Goal: Transaction & Acquisition: Purchase product/service

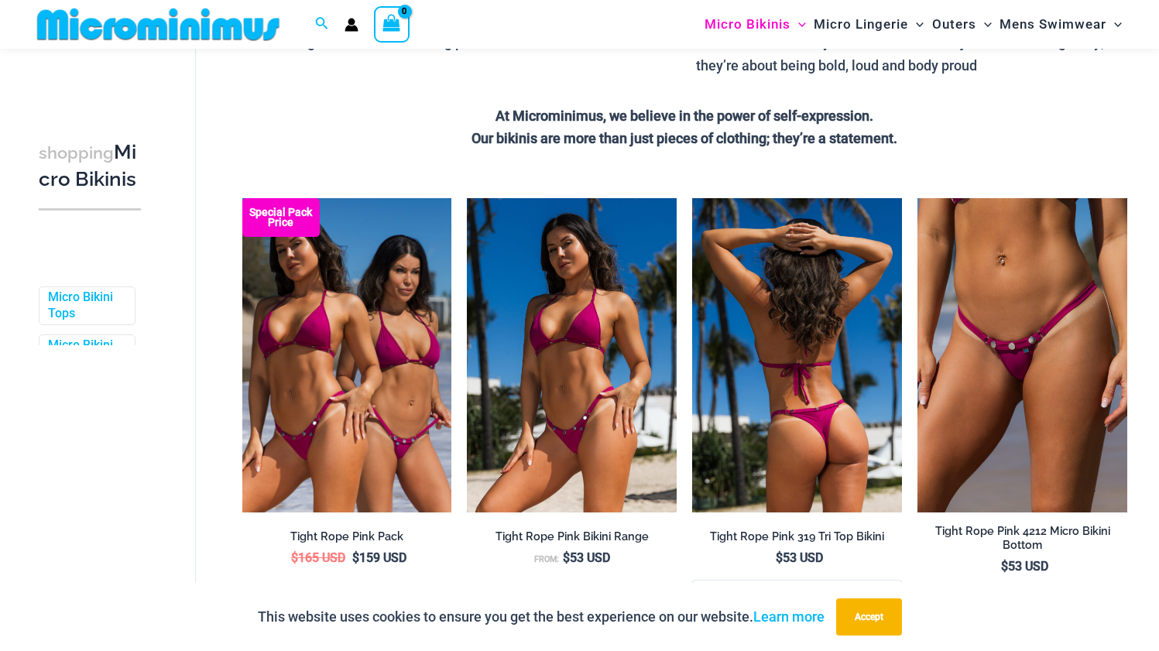
scroll to position [409, 0]
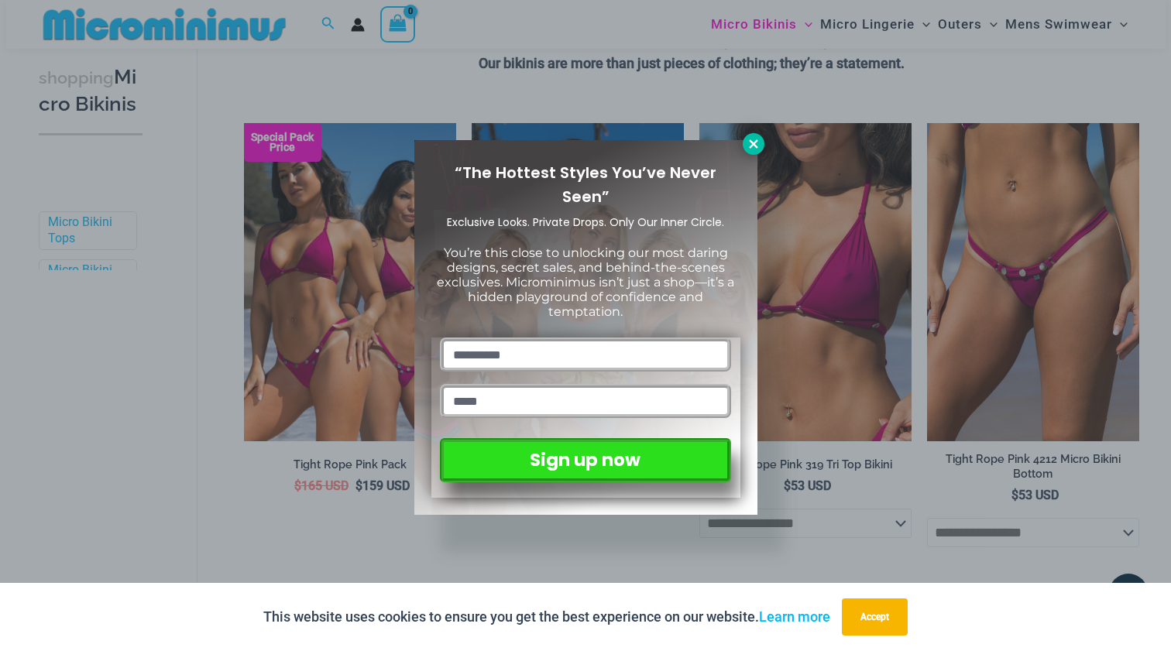
click at [747, 148] on icon at bounding box center [754, 144] width 14 height 14
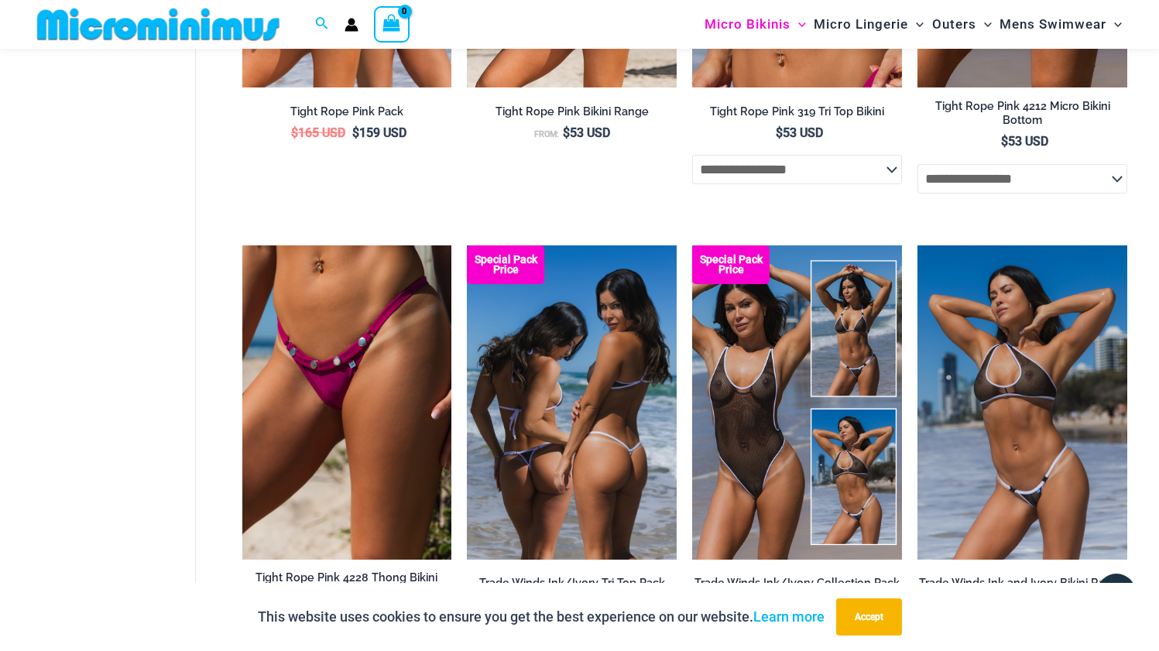
scroll to position [886, 0]
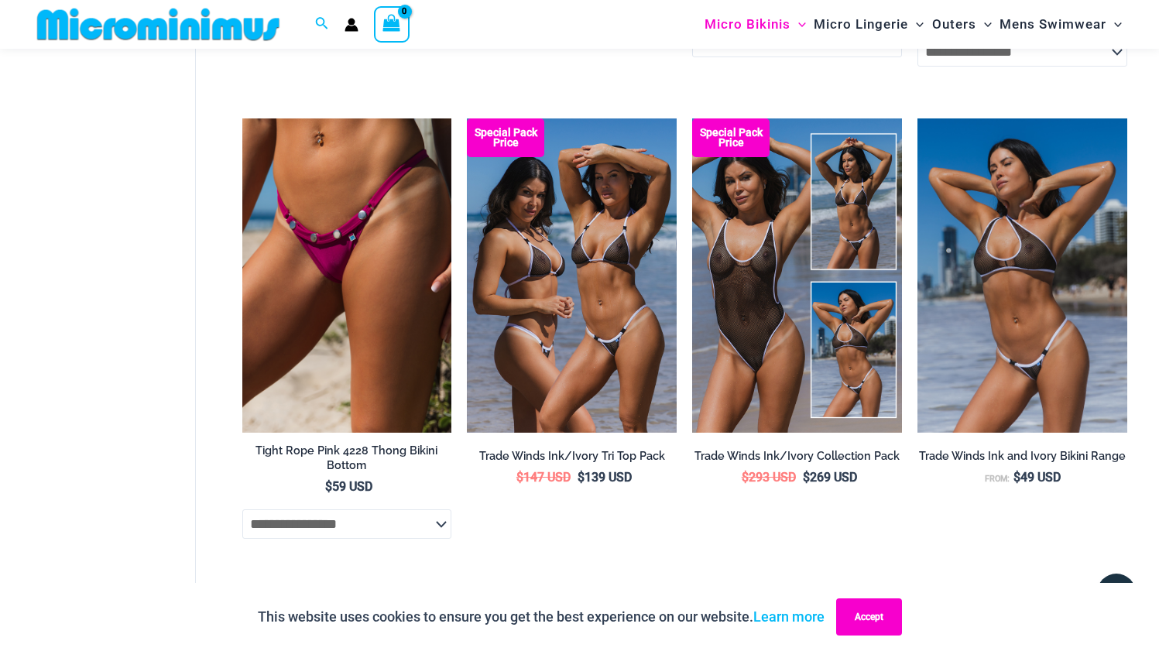
click at [895, 606] on button "Accept" at bounding box center [869, 617] width 66 height 37
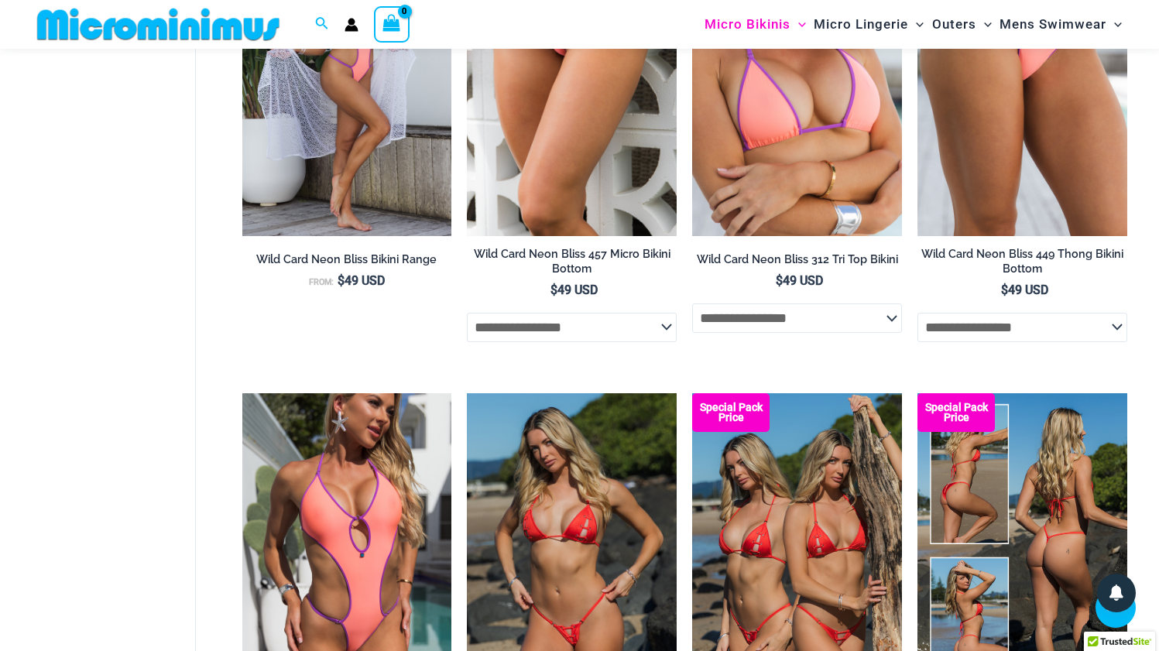
scroll to position [3149, 0]
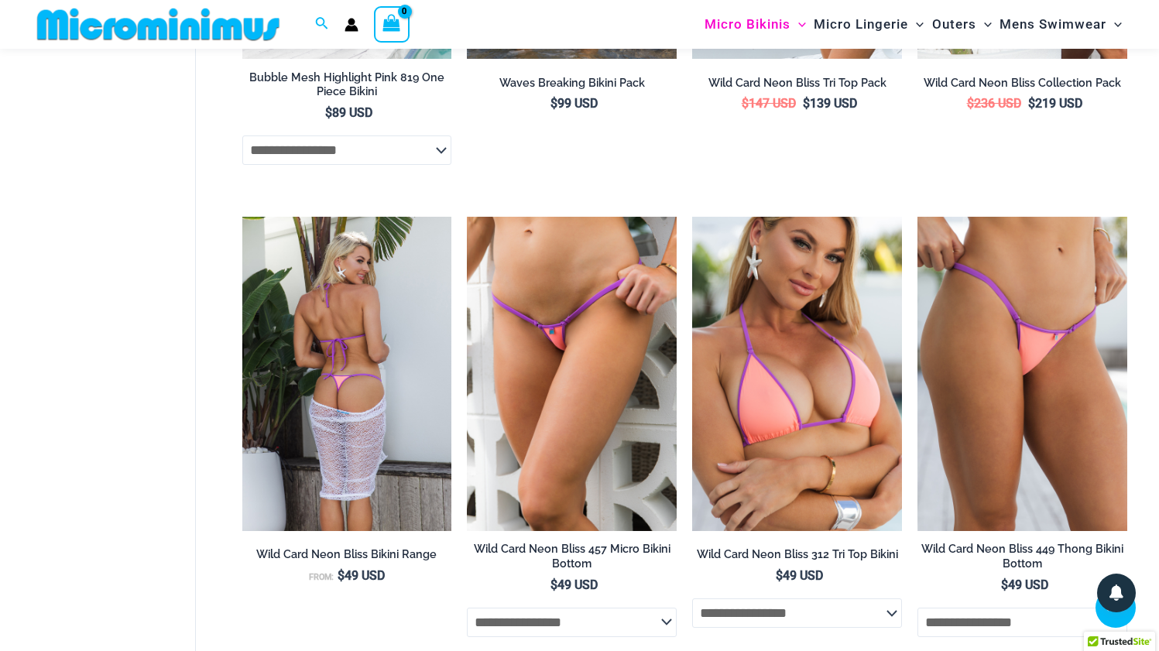
click at [372, 379] on img at bounding box center [347, 374] width 210 height 314
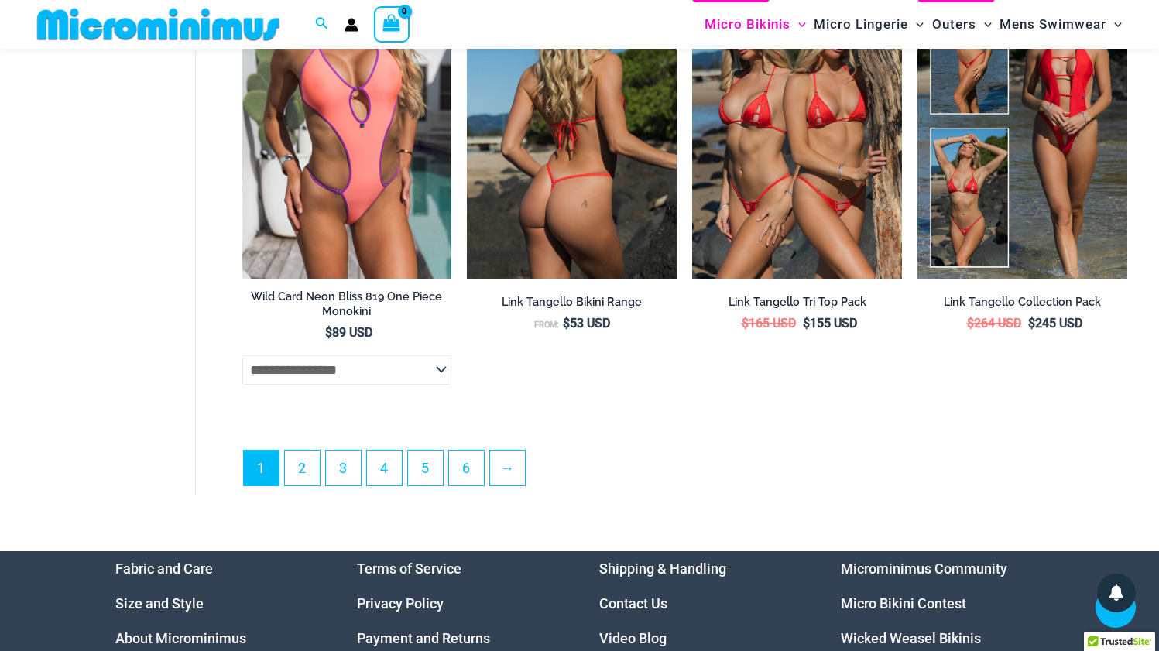
scroll to position [3944, 0]
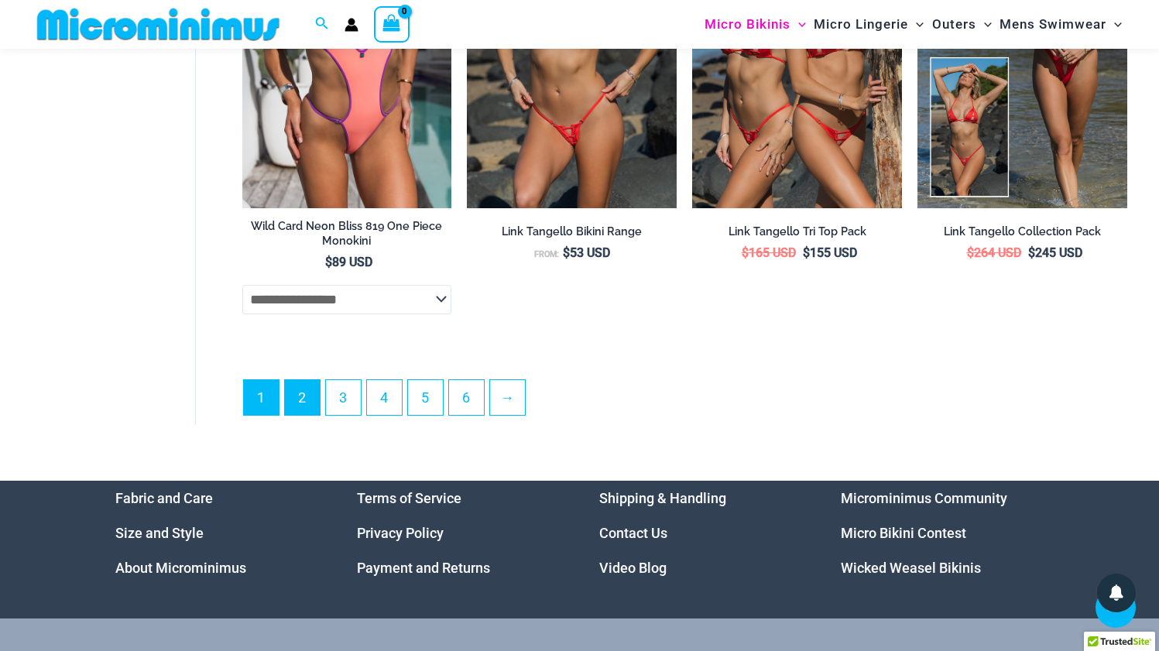
click at [304, 396] on link "2" at bounding box center [302, 397] width 35 height 35
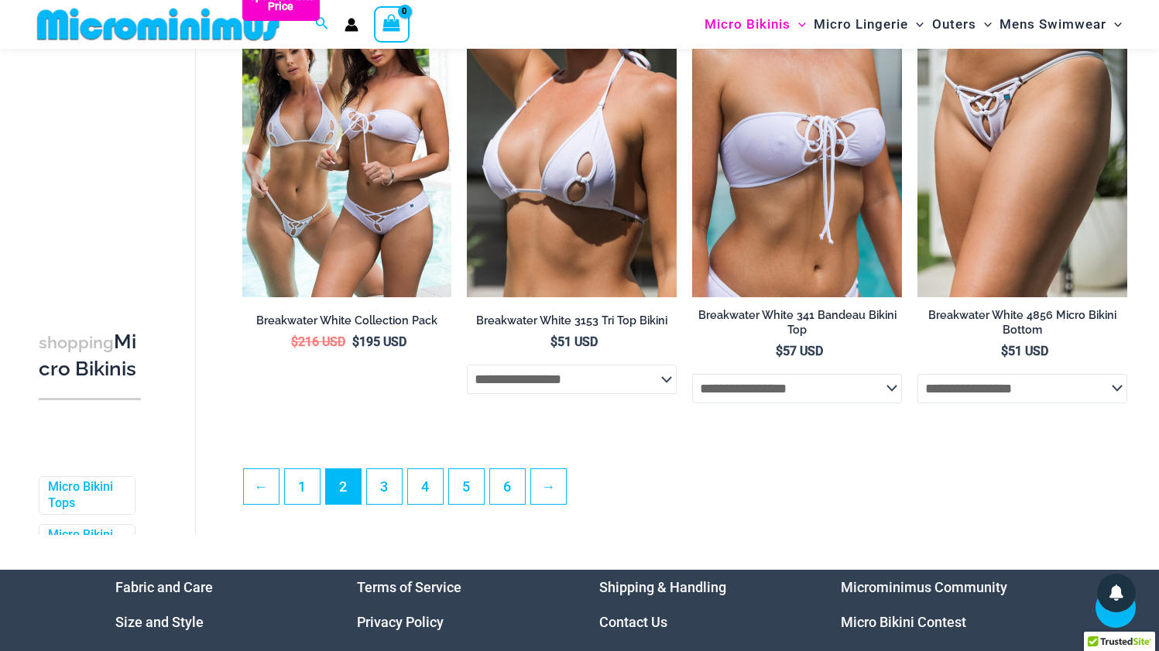
scroll to position [3586, 0]
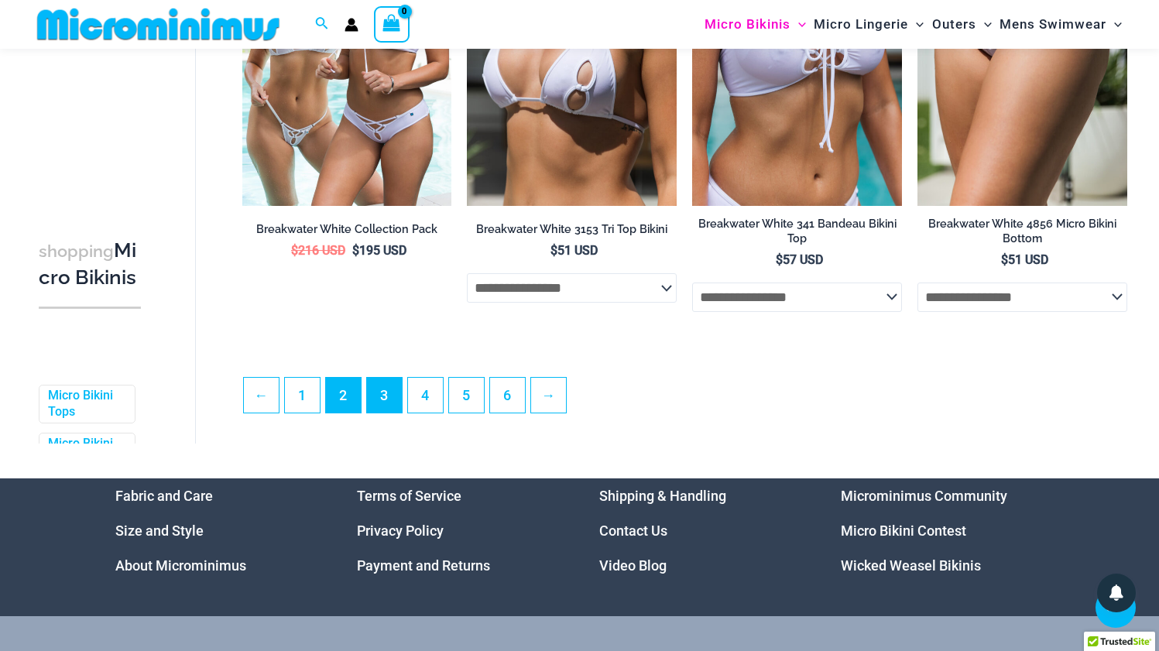
click at [397, 400] on link "3" at bounding box center [384, 395] width 35 height 35
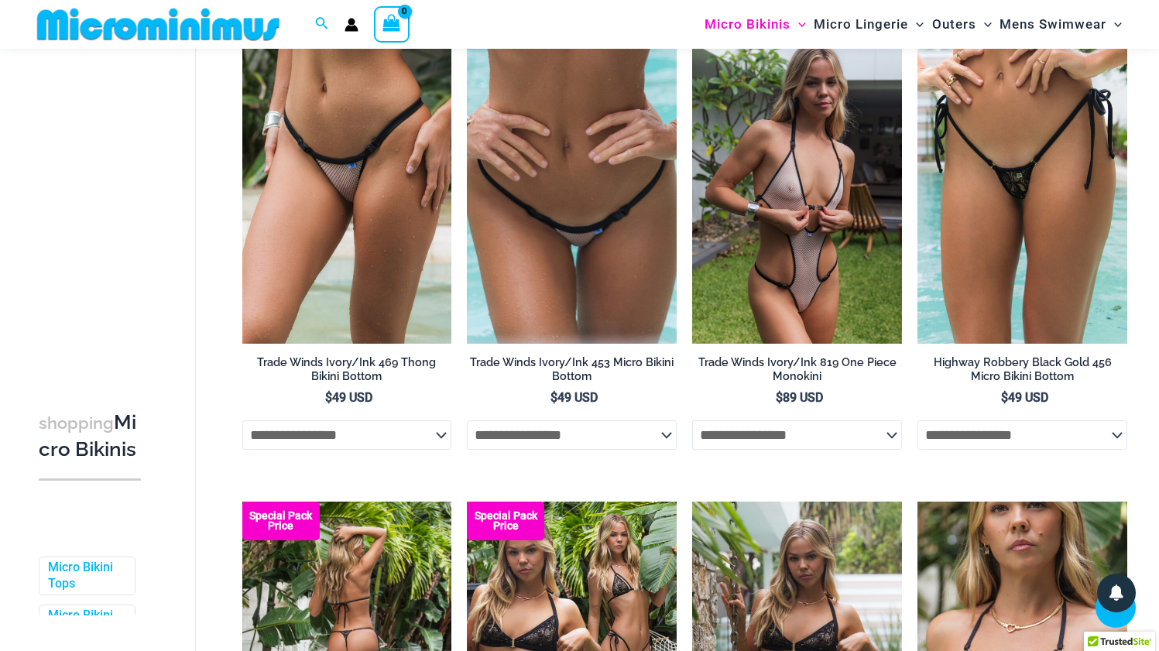
scroll to position [975, 0]
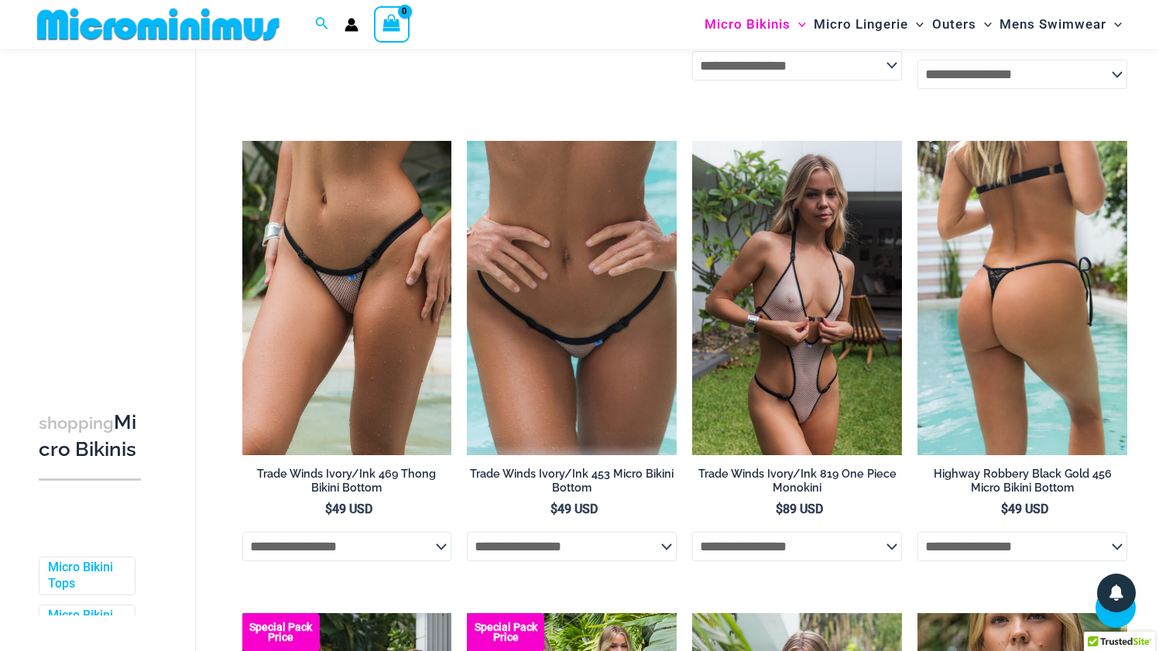
click at [1021, 337] on img at bounding box center [1023, 298] width 210 height 314
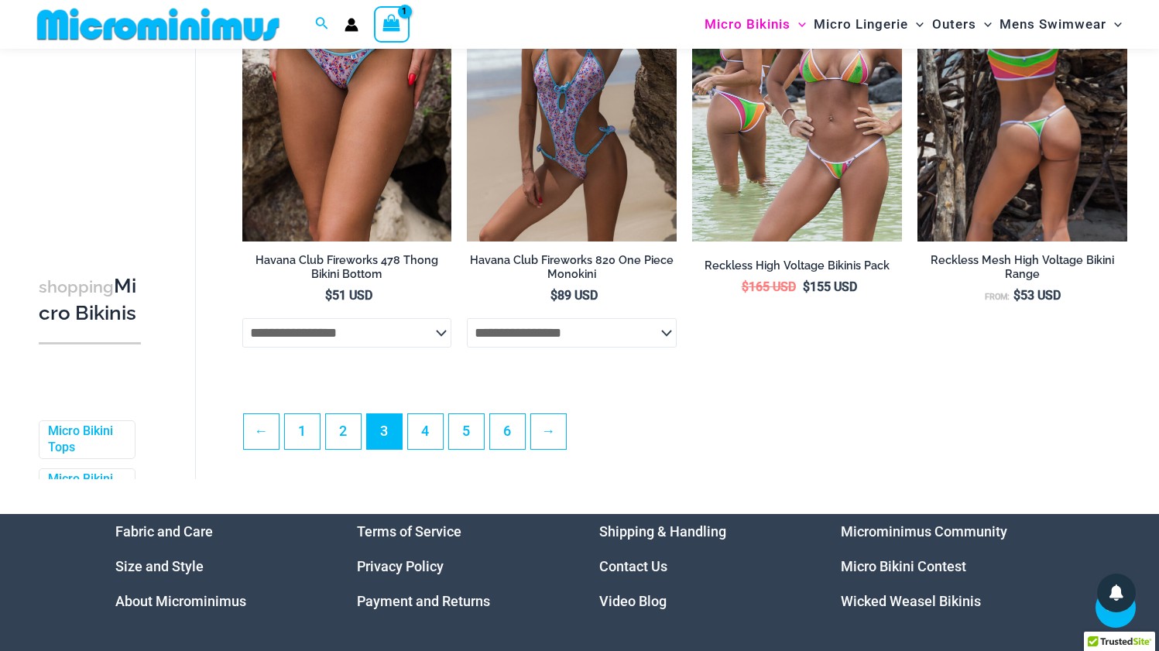
scroll to position [3691, 0]
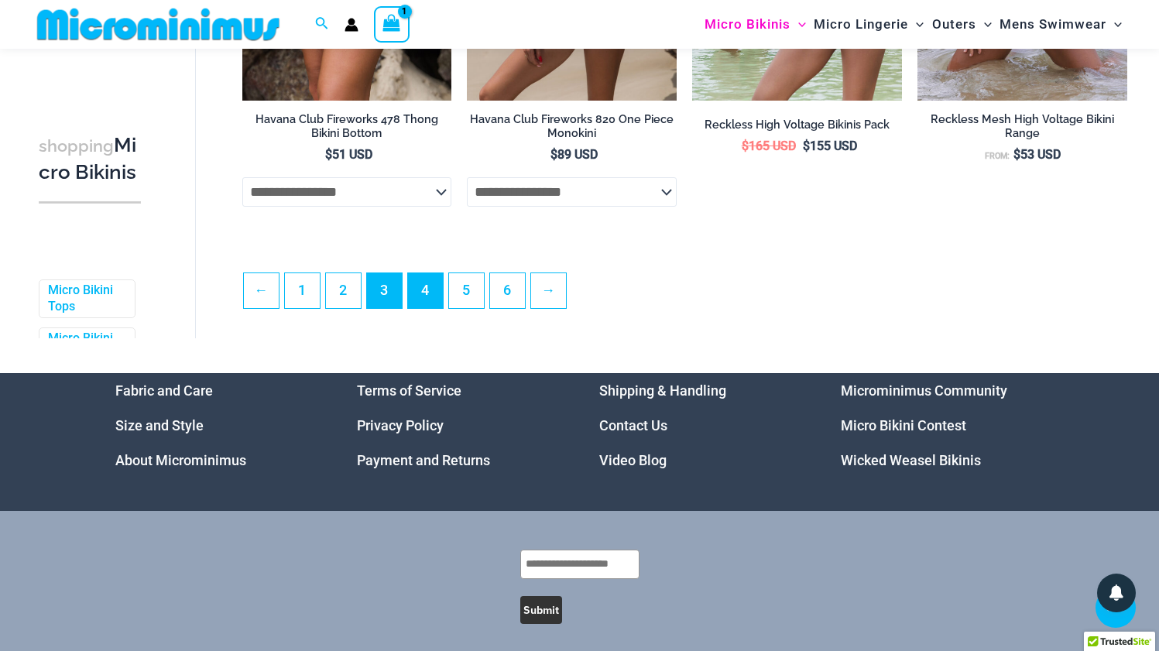
click at [438, 294] on link "4" at bounding box center [425, 290] width 35 height 35
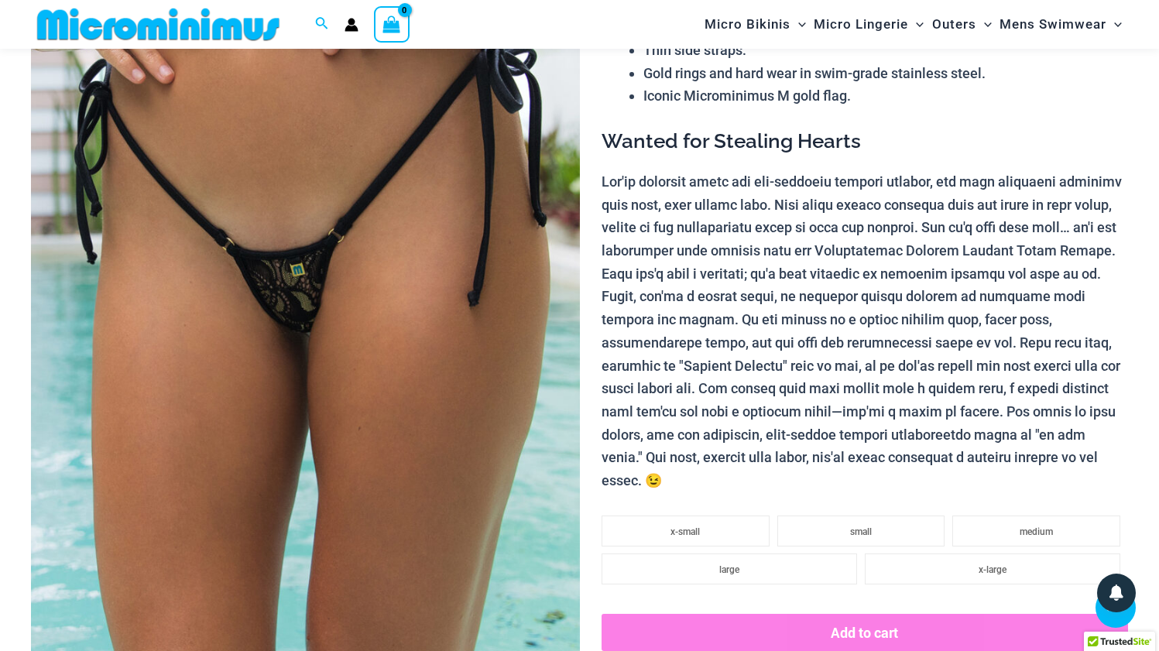
scroll to position [422, 0]
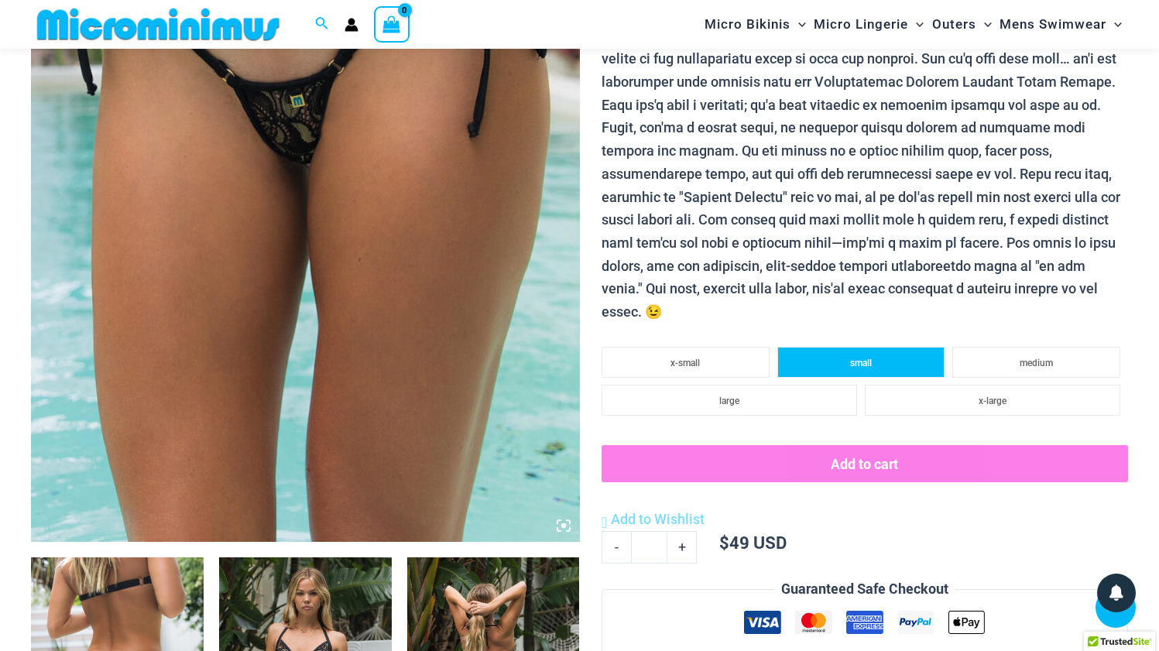
click at [832, 347] on li "small" at bounding box center [862, 362] width 168 height 31
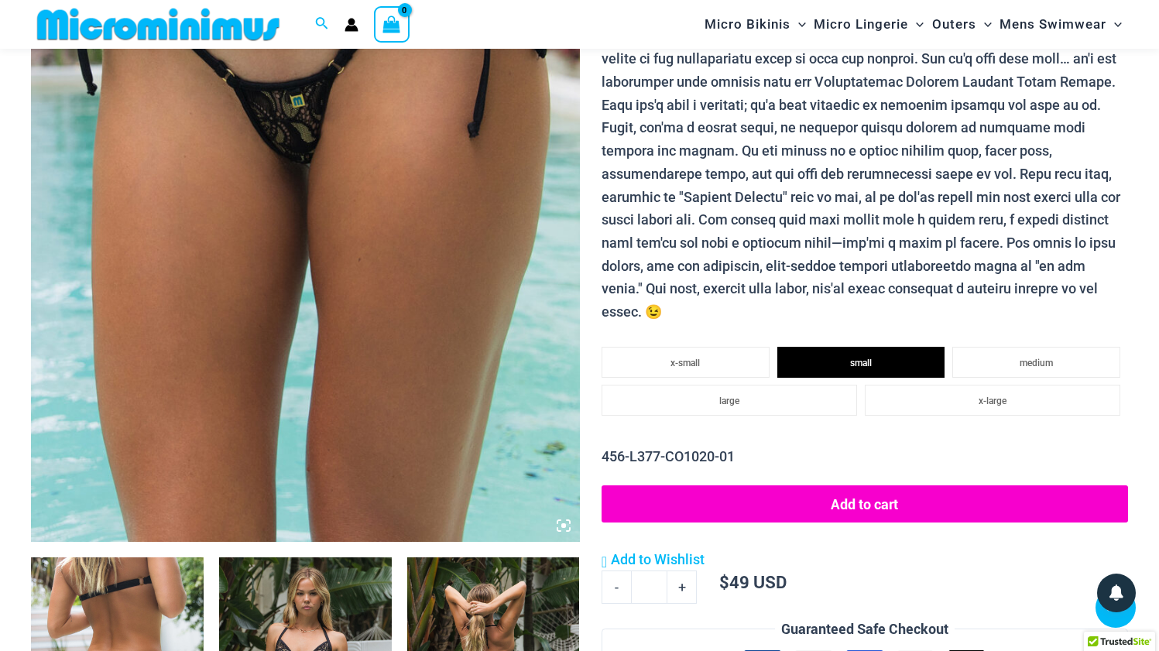
click at [855, 486] on button "Add to cart" at bounding box center [865, 504] width 527 height 37
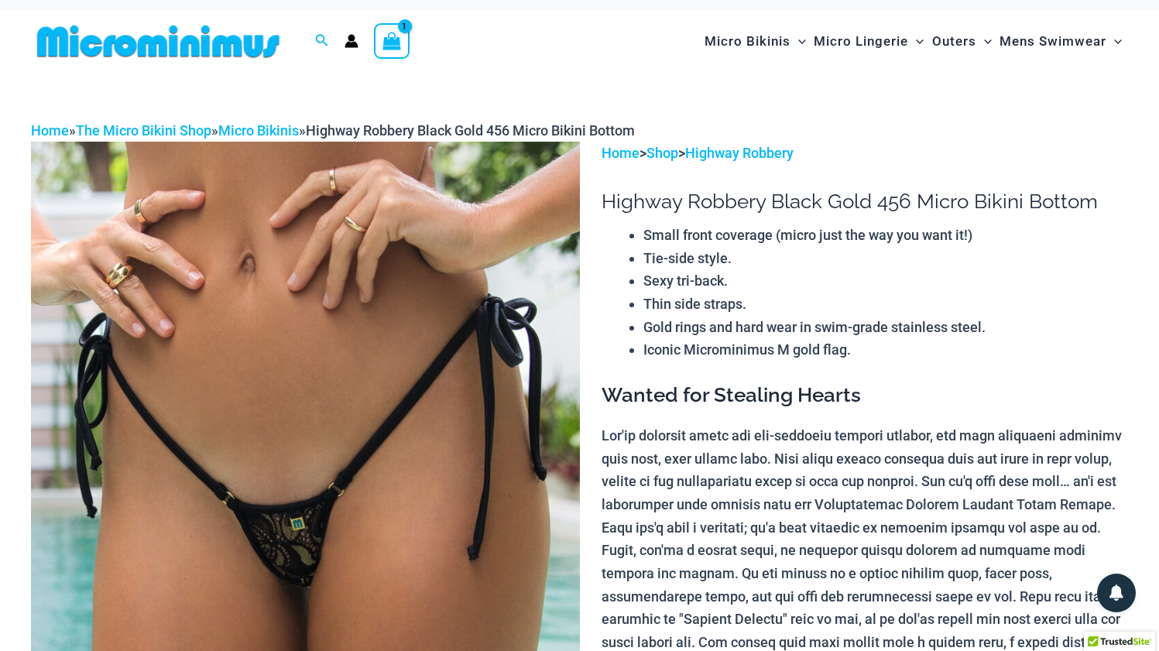
scroll to position [0, 0]
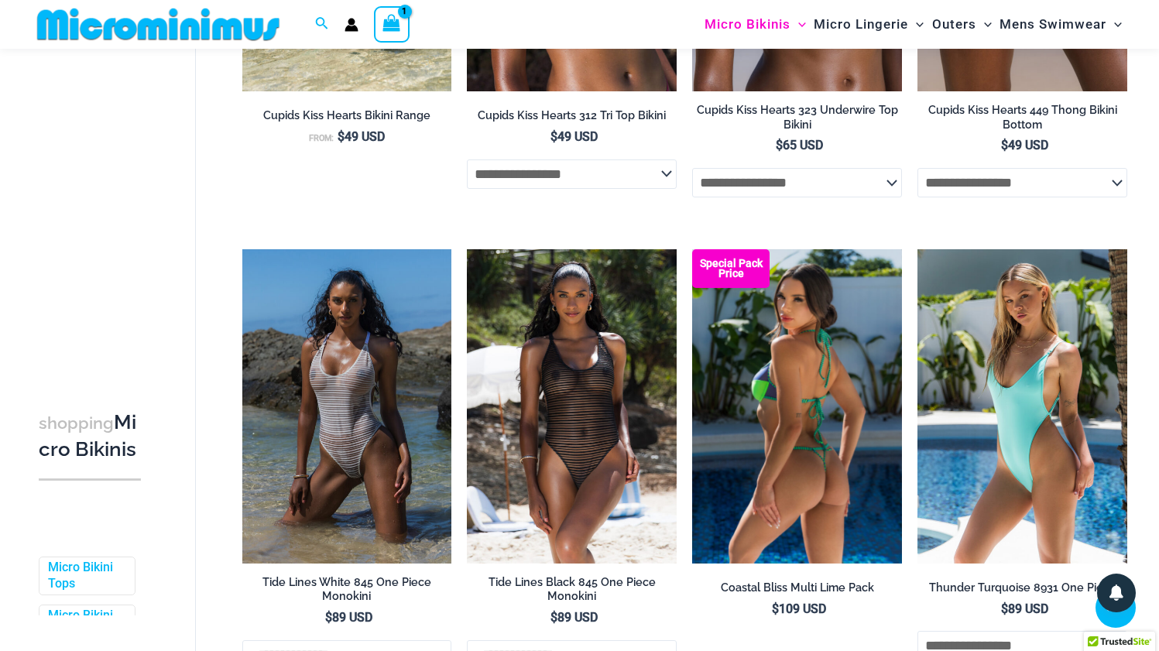
scroll to position [2364, 0]
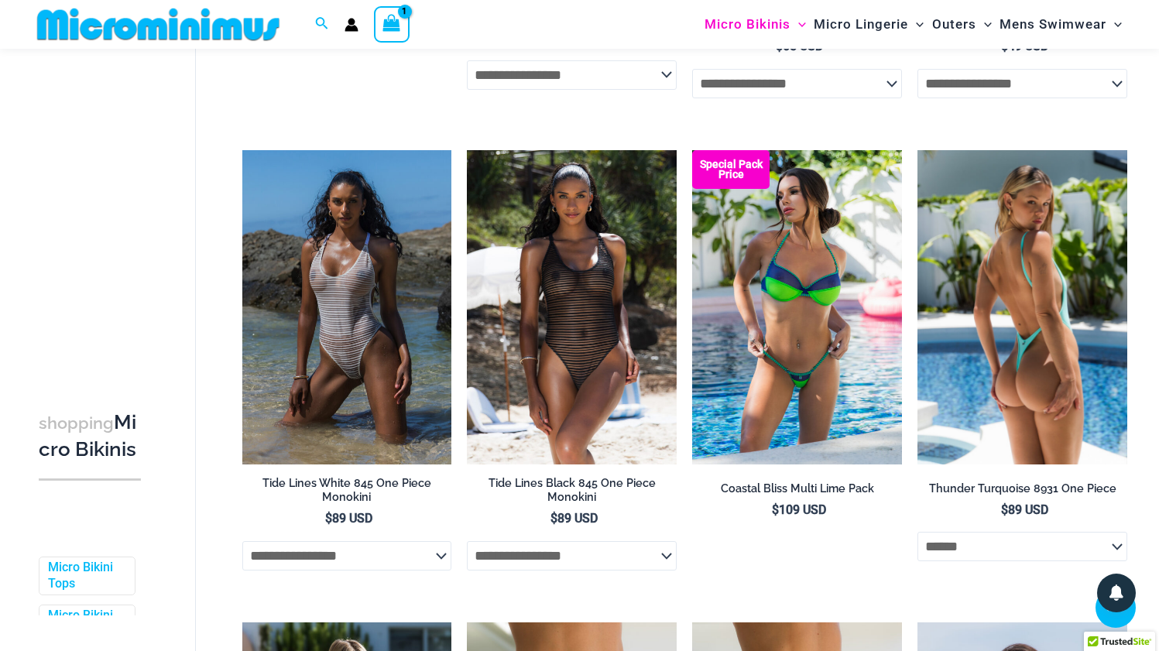
select select "******"
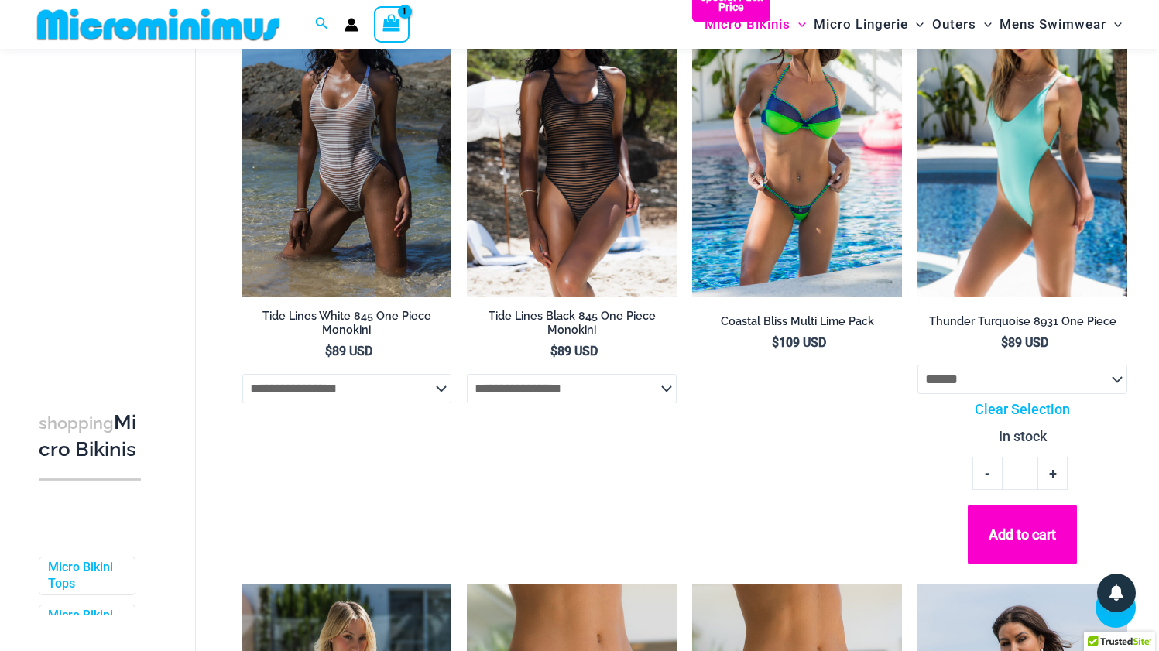
scroll to position [2626, 0]
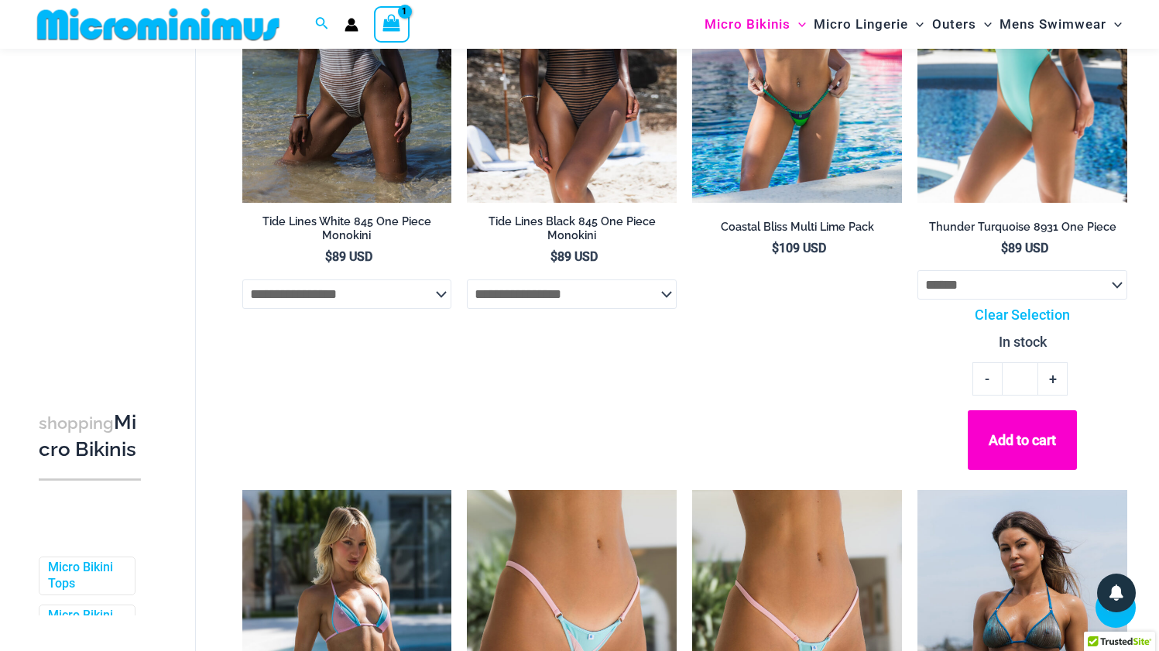
click at [1028, 446] on button "Add to cart" at bounding box center [1022, 440] width 109 height 60
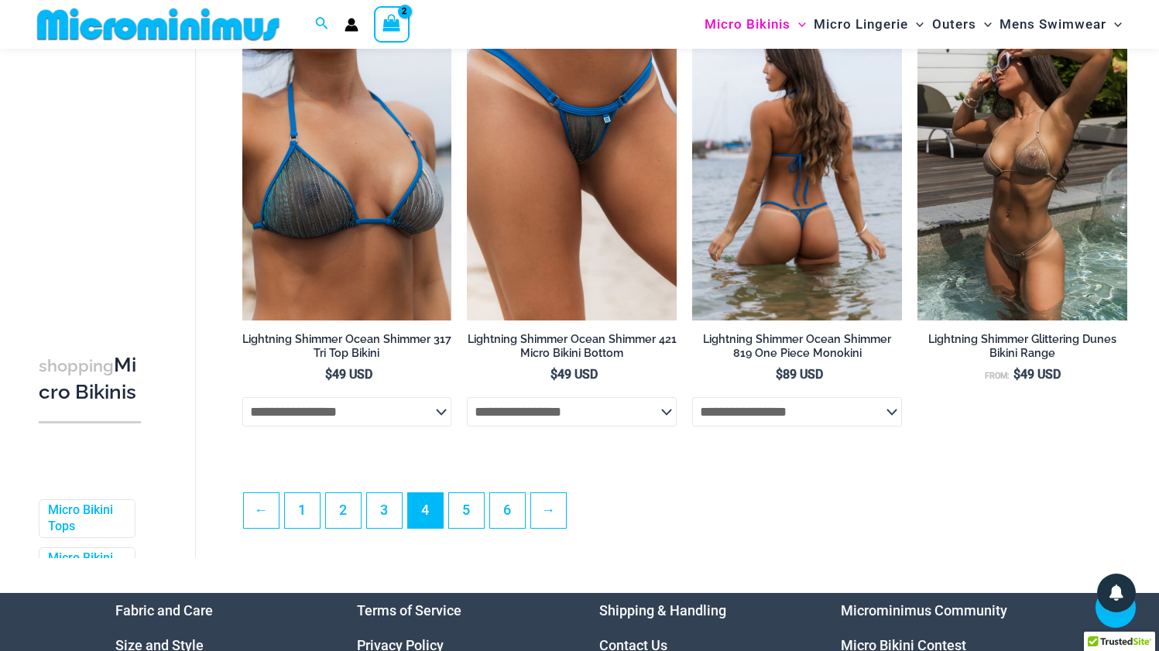
scroll to position [3739, 0]
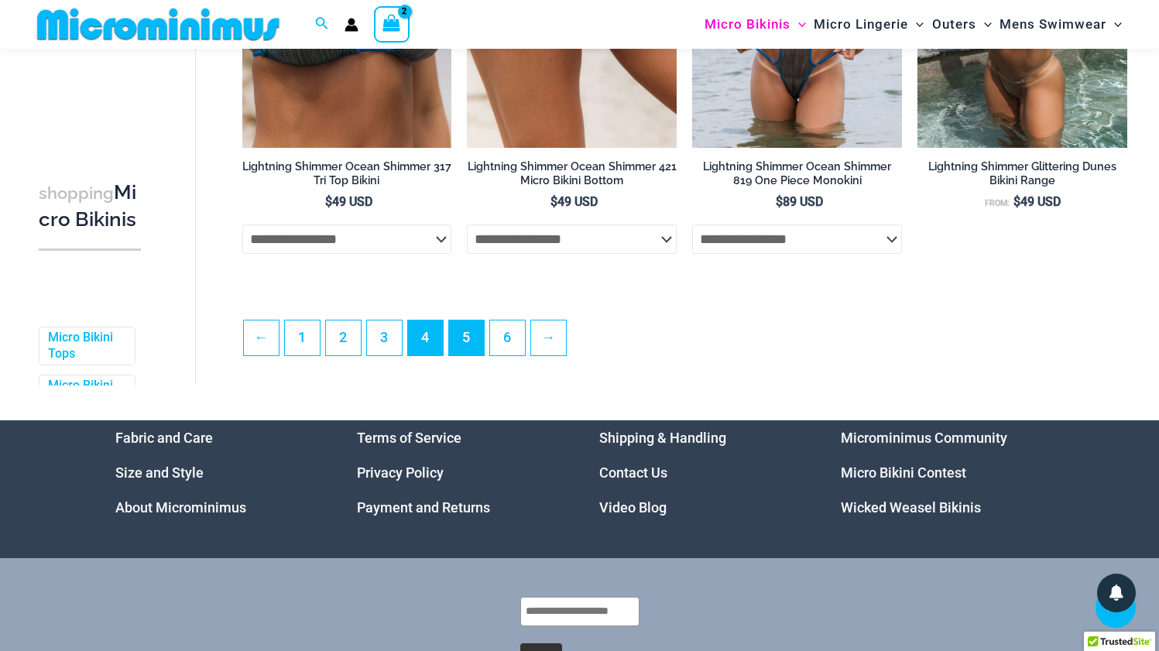
click at [472, 338] on link "5" at bounding box center [466, 338] width 35 height 35
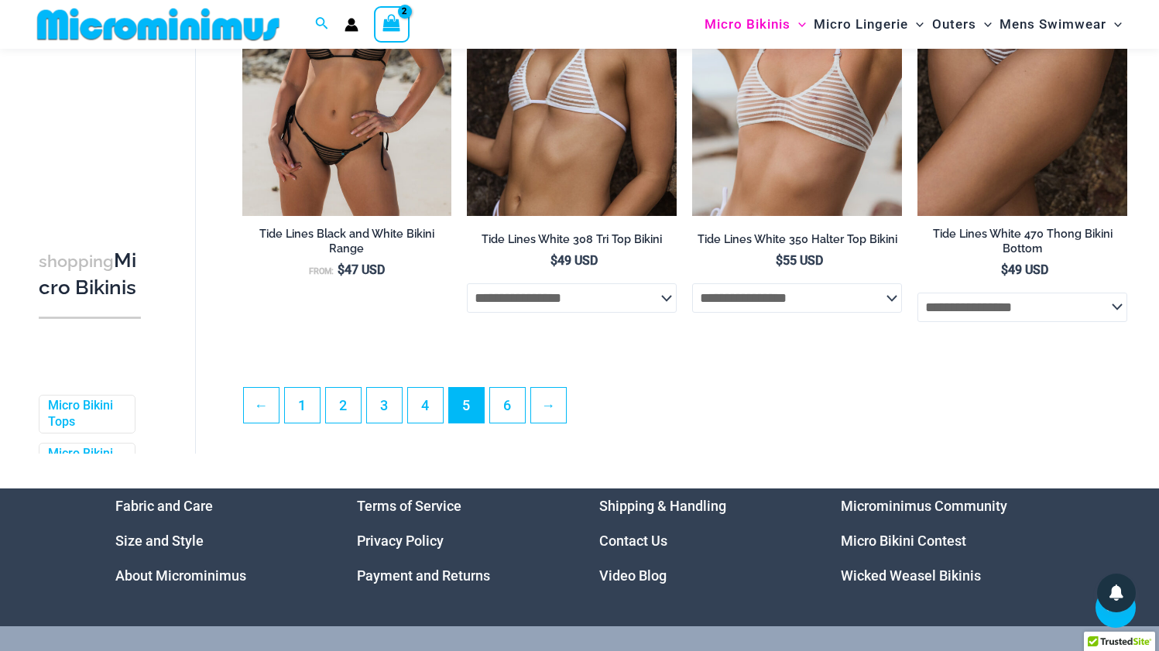
scroll to position [3630, 0]
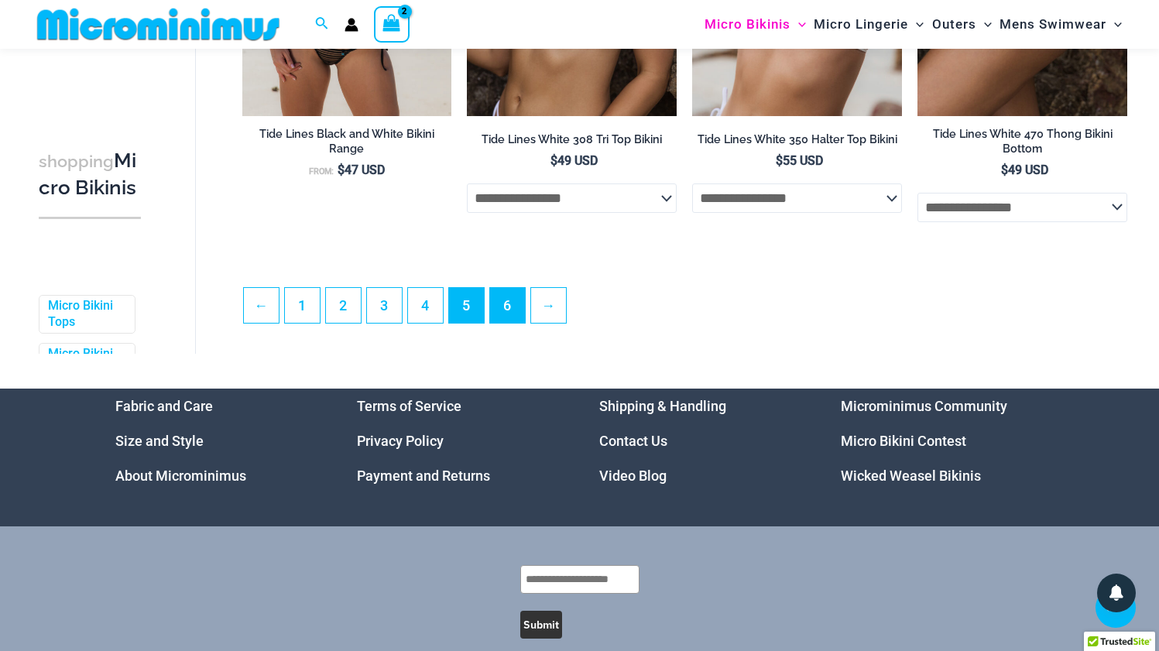
click at [503, 304] on link "6" at bounding box center [507, 305] width 35 height 35
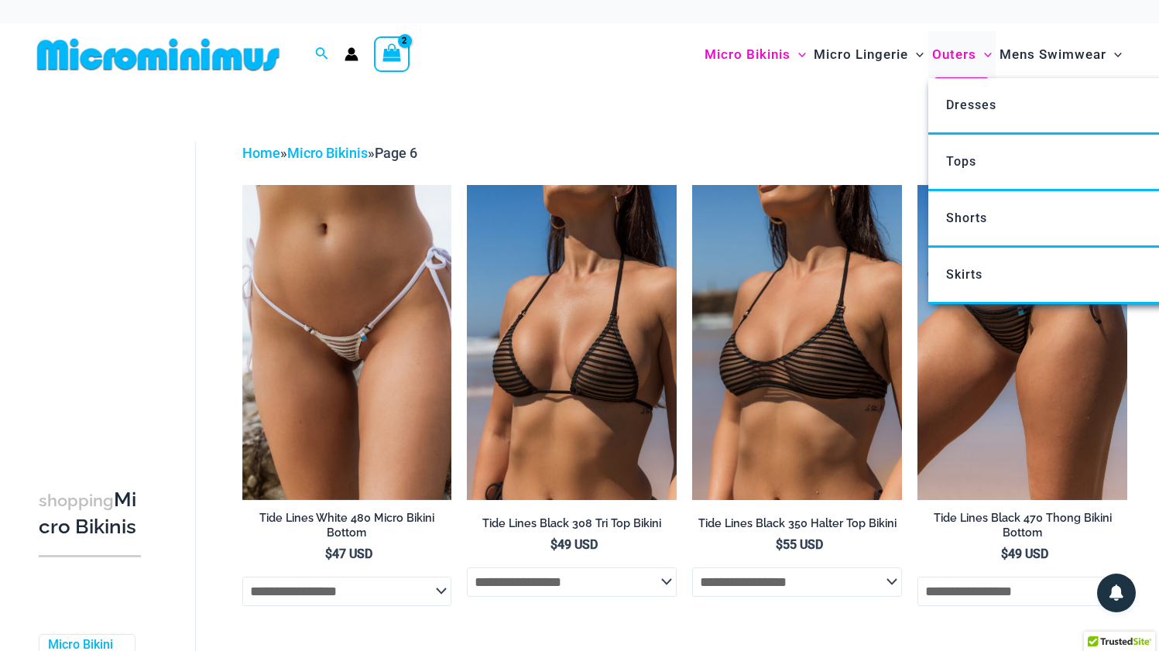
click at [947, 52] on span "Outers" at bounding box center [954, 54] width 44 height 39
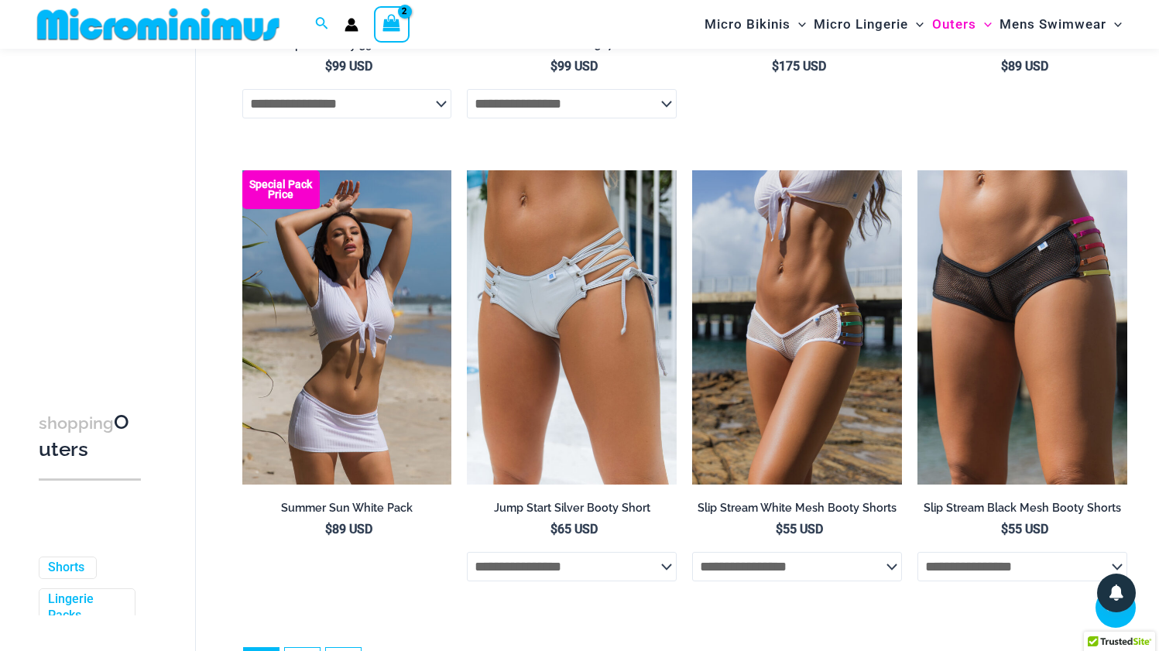
scroll to position [3577, 0]
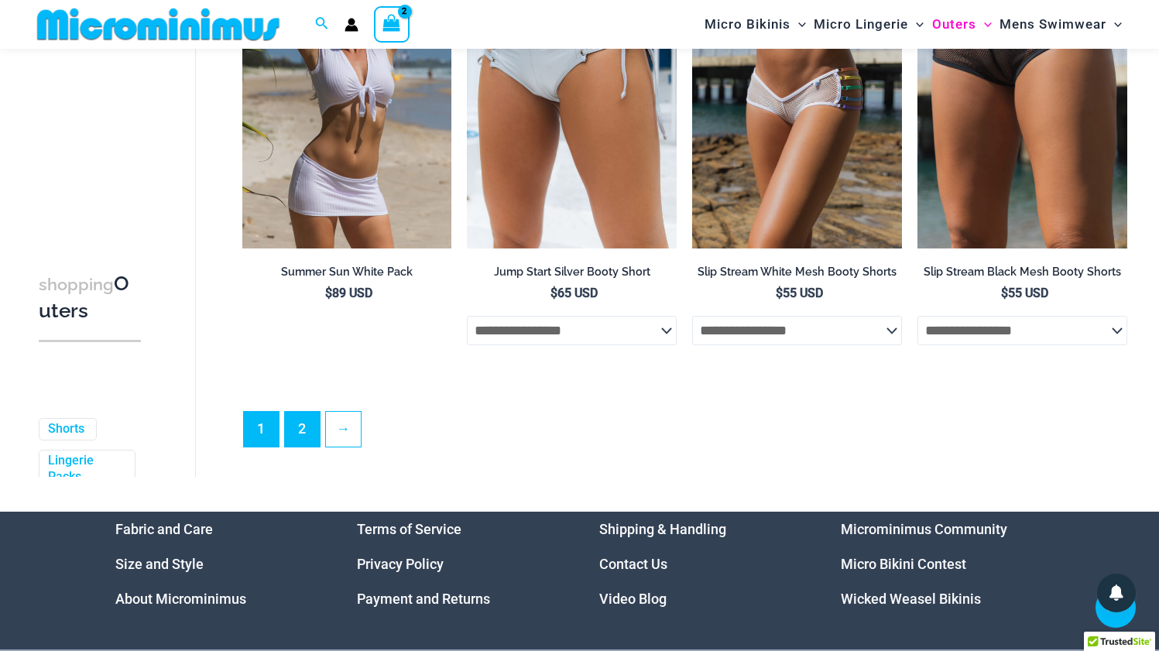
click at [304, 413] on link "2" at bounding box center [302, 429] width 35 height 35
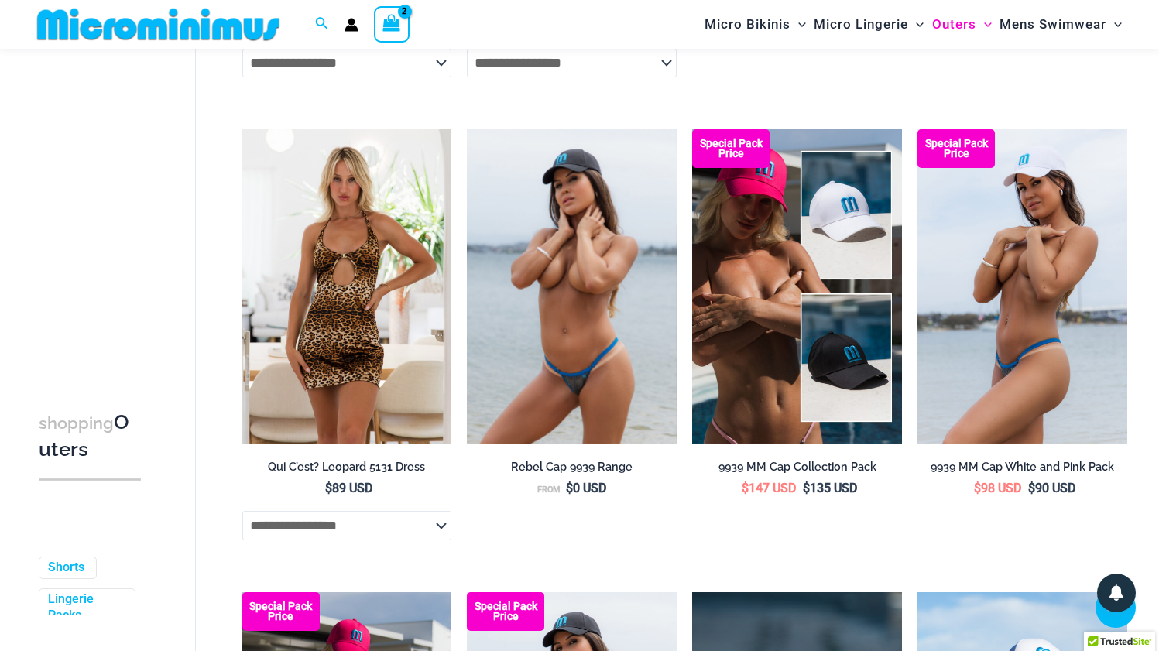
scroll to position [578, 0]
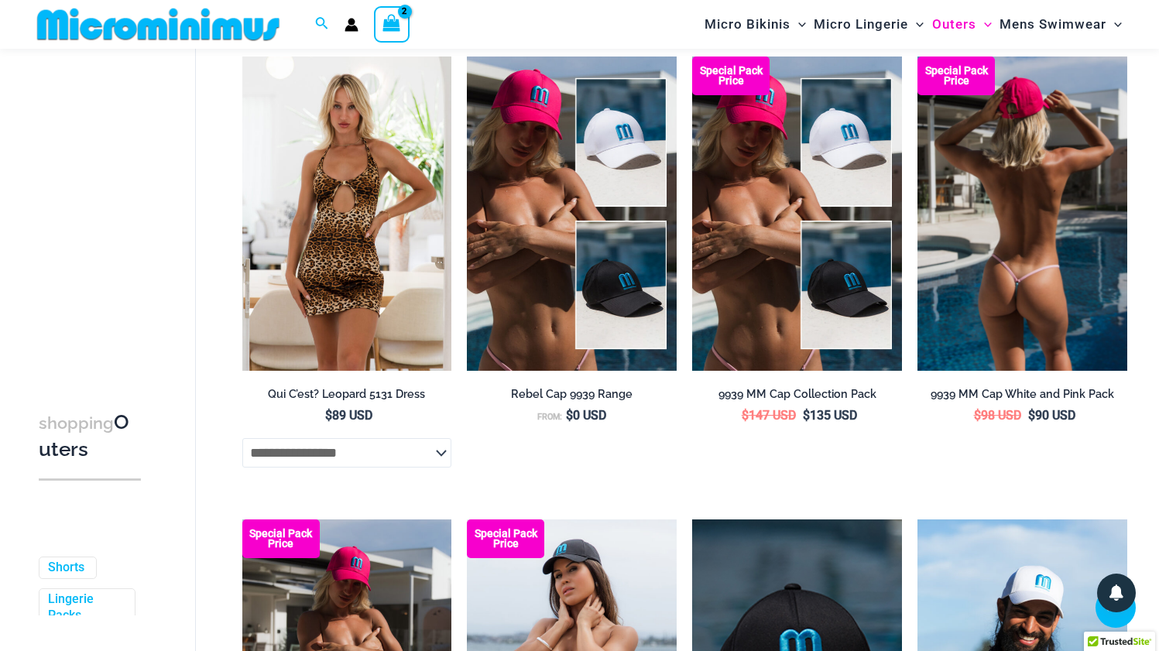
click at [1048, 279] on img at bounding box center [1023, 214] width 210 height 314
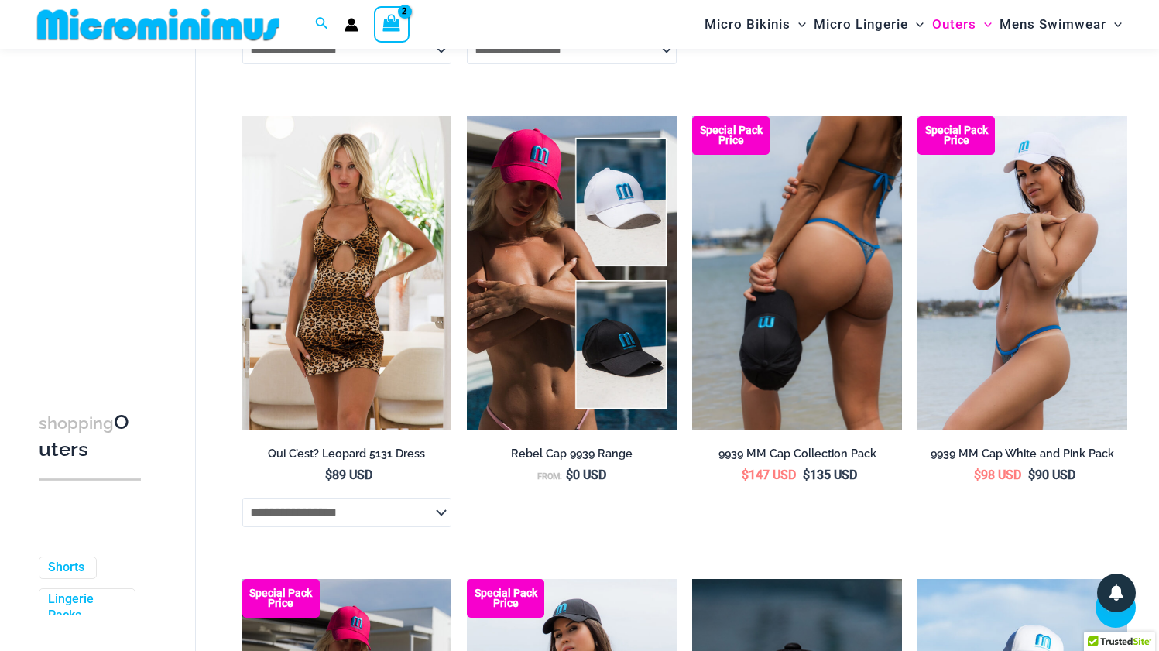
scroll to position [0, 0]
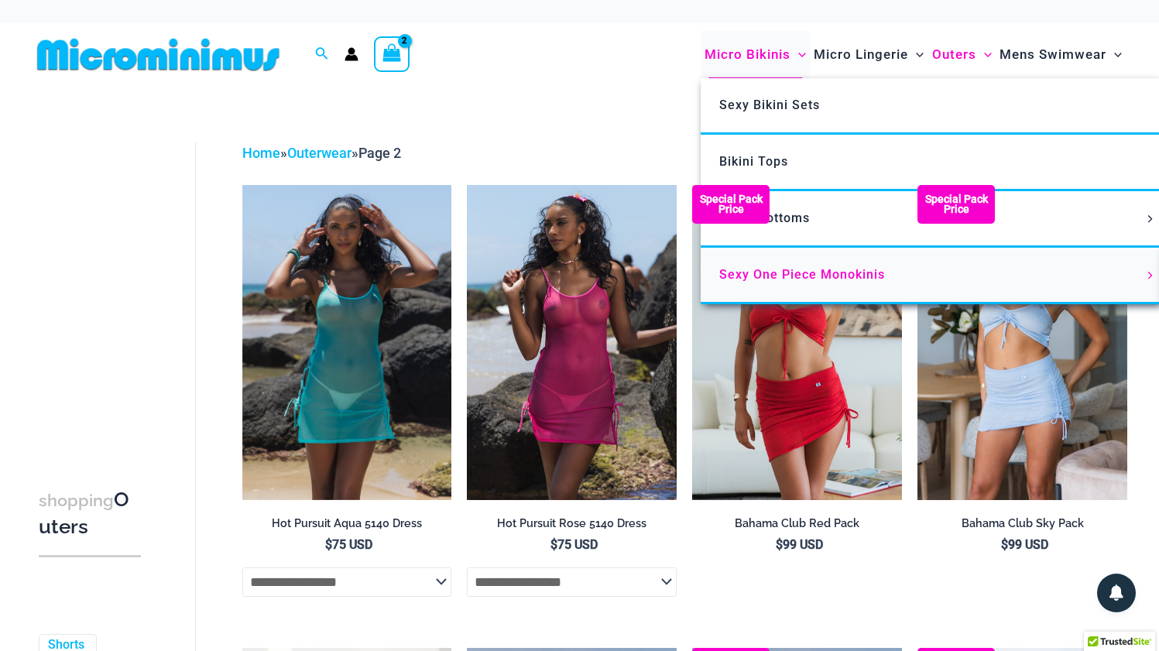
click at [806, 278] on span "Sexy One Piece Monokinis" at bounding box center [802, 274] width 166 height 15
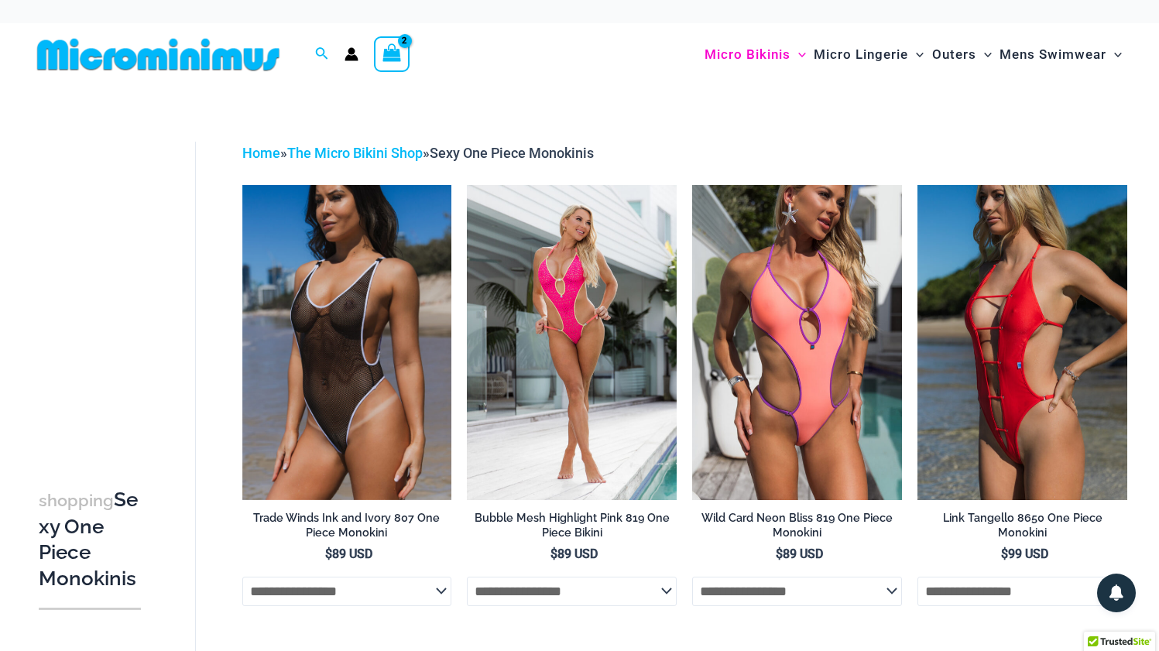
click at [393, 60] on icon "View Shopping Cart, 2 items" at bounding box center [392, 53] width 18 height 18
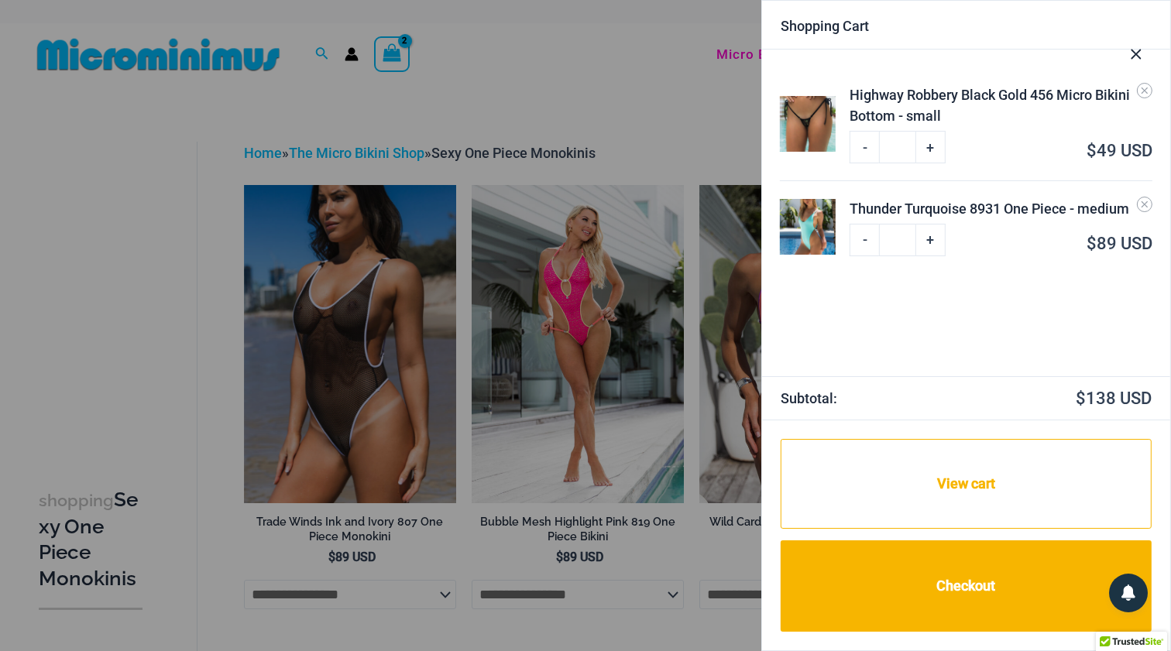
click at [1134, 54] on icon "Close Cart Drawer" at bounding box center [1136, 54] width 17 height 17
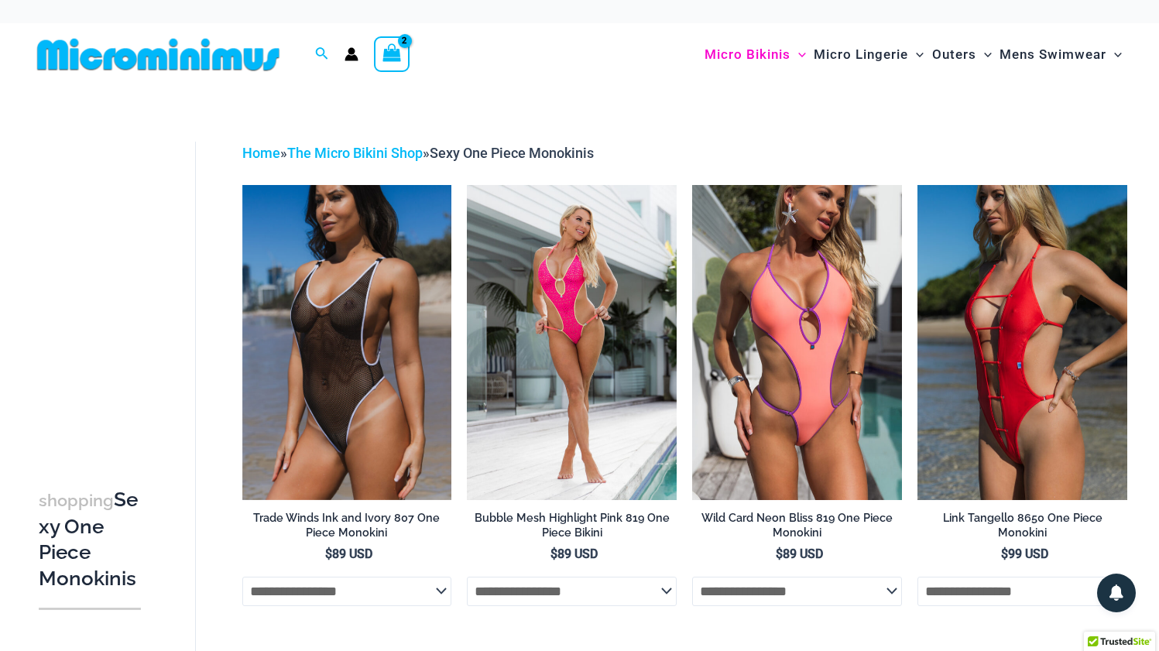
click at [401, 55] on icon "View Shopping Cart, 2 items" at bounding box center [391, 53] width 21 height 22
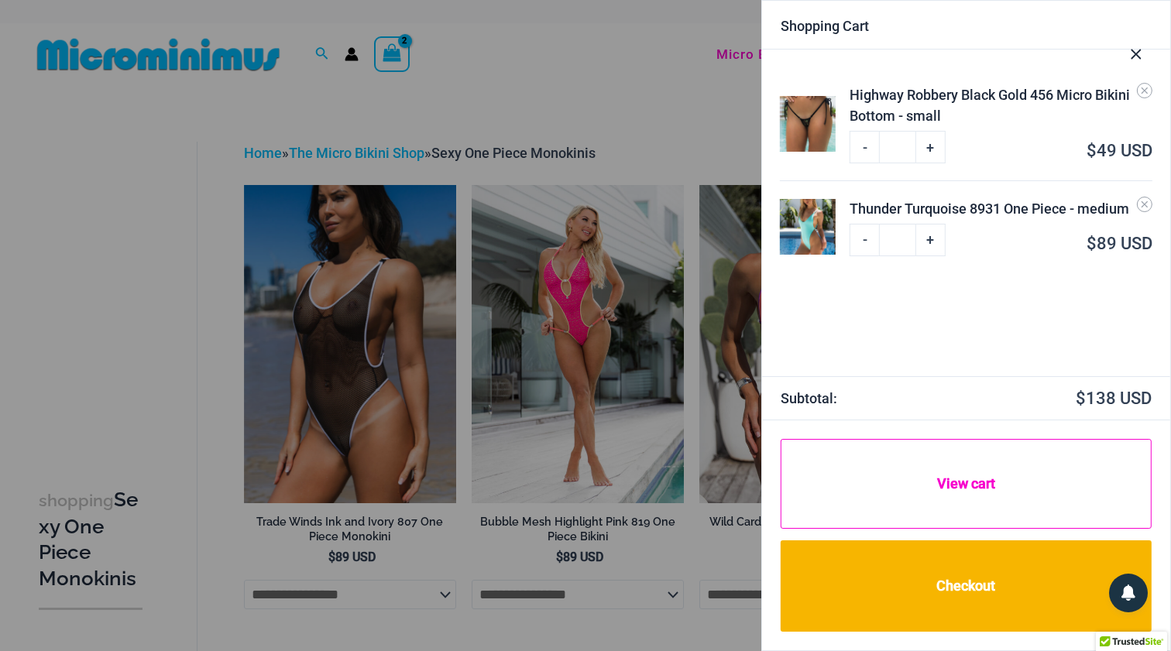
click at [956, 482] on link "View cart" at bounding box center [966, 484] width 371 height 90
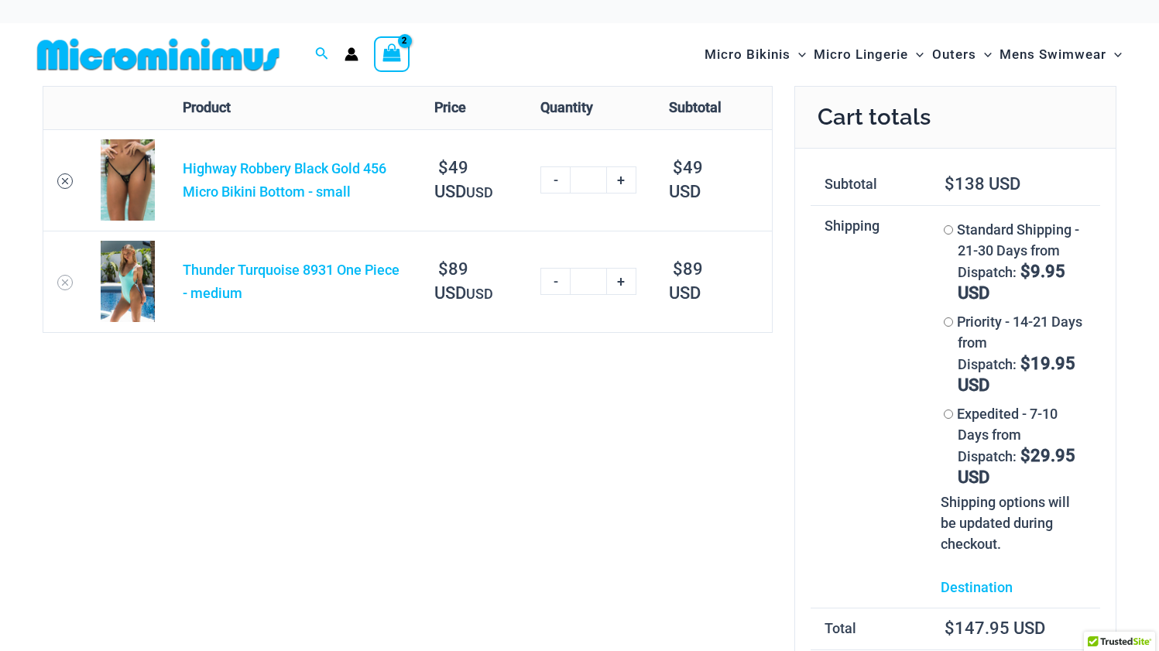
click at [64, 183] on icon "Remove Highway Robbery Black Gold 456 Micro Bikini Bottom - small from cart" at bounding box center [65, 181] width 11 height 11
